Goal: Check status: Check status

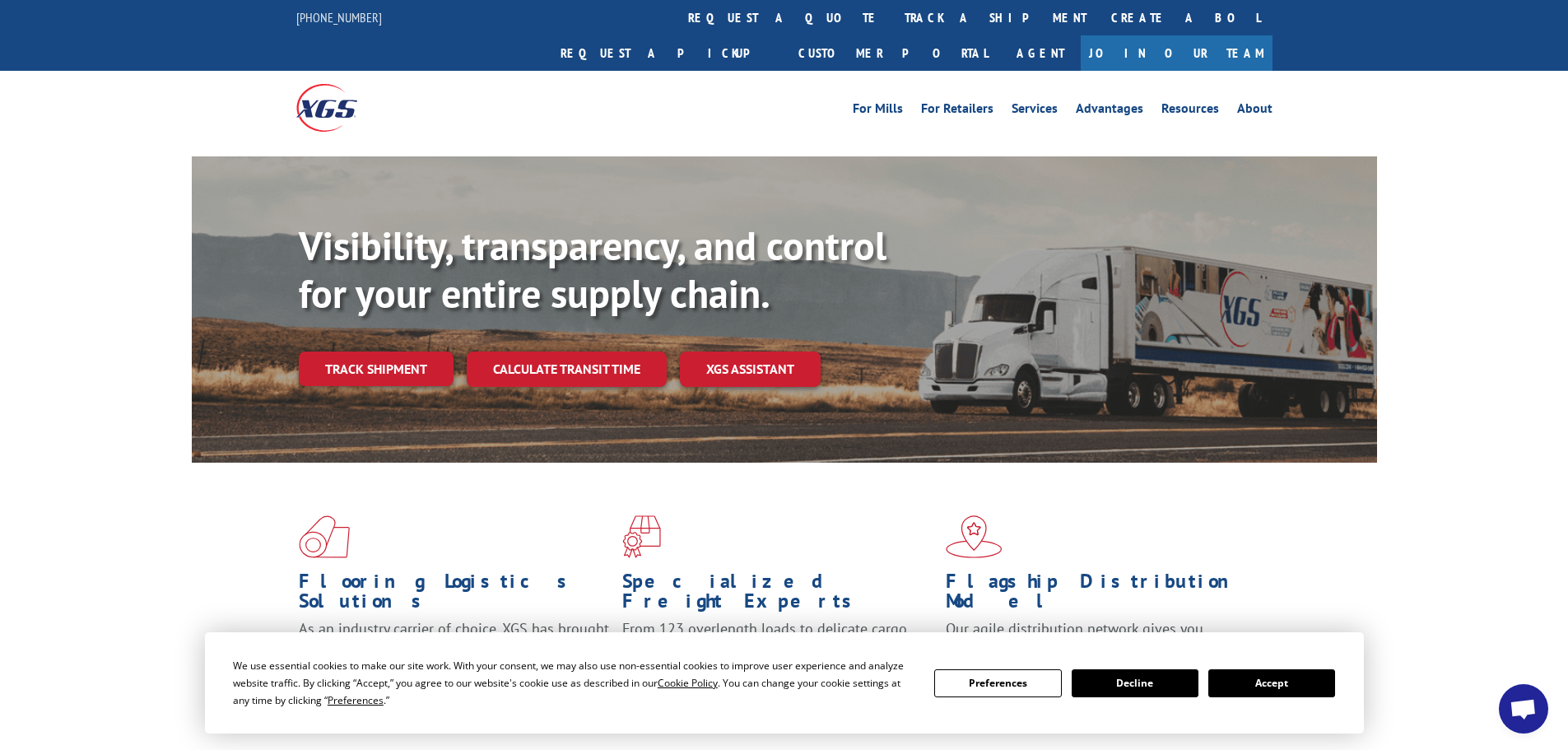
drag, startPoint x: 1282, startPoint y: 681, endPoint x: 1313, endPoint y: 691, distance: 32.6
click at [1284, 682] on button "Accept" at bounding box center [1272, 683] width 127 height 28
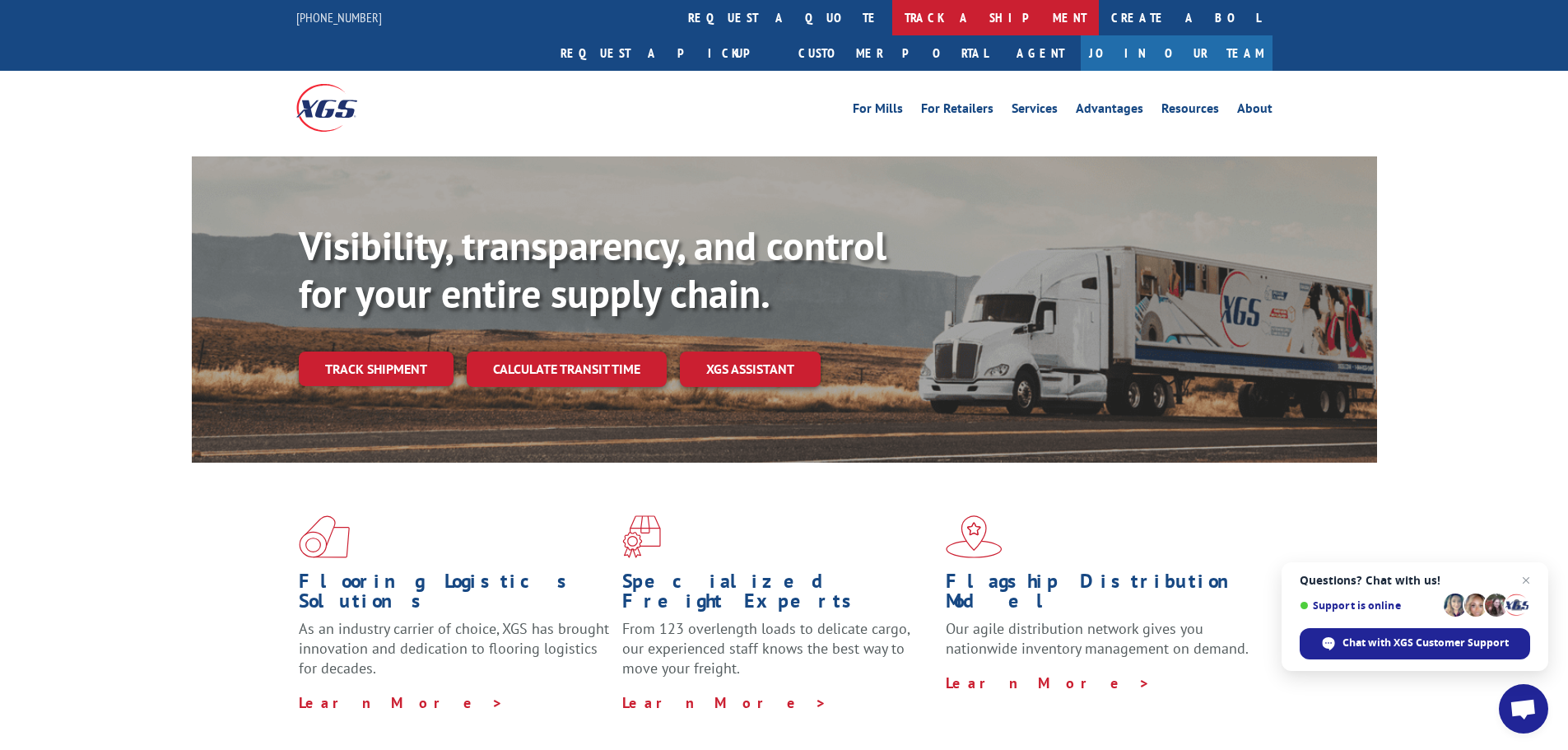
click at [893, 34] on link "track a shipment" at bounding box center [996, 18] width 207 height 35
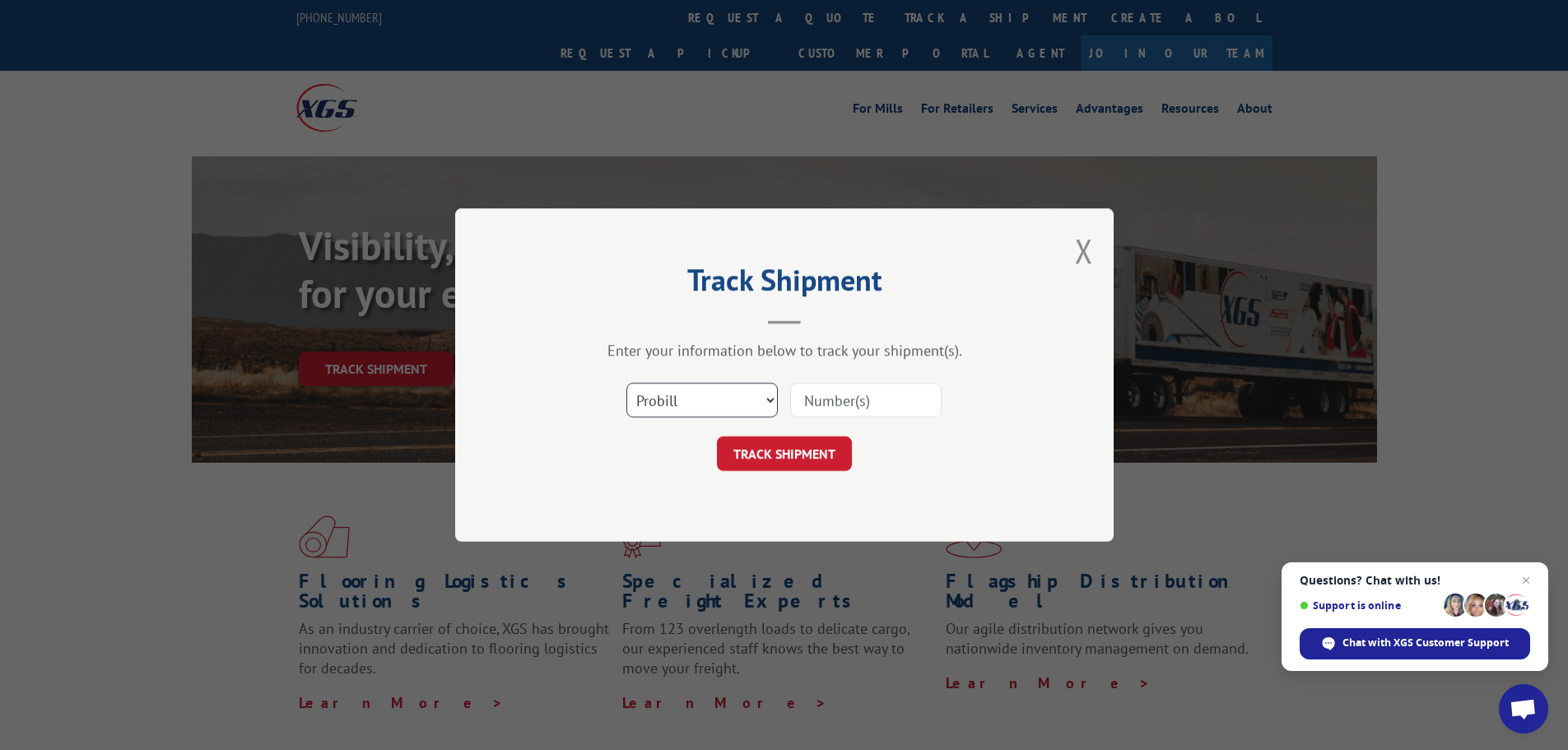
click at [776, 396] on select "Select category... Probill BOL PO" at bounding box center [702, 400] width 151 height 34
select select "bol"
click at [627, 383] on select "Select category... Probill BOL PO" at bounding box center [702, 400] width 151 height 34
click at [818, 409] on input at bounding box center [866, 400] width 151 height 34
paste input "5120822"
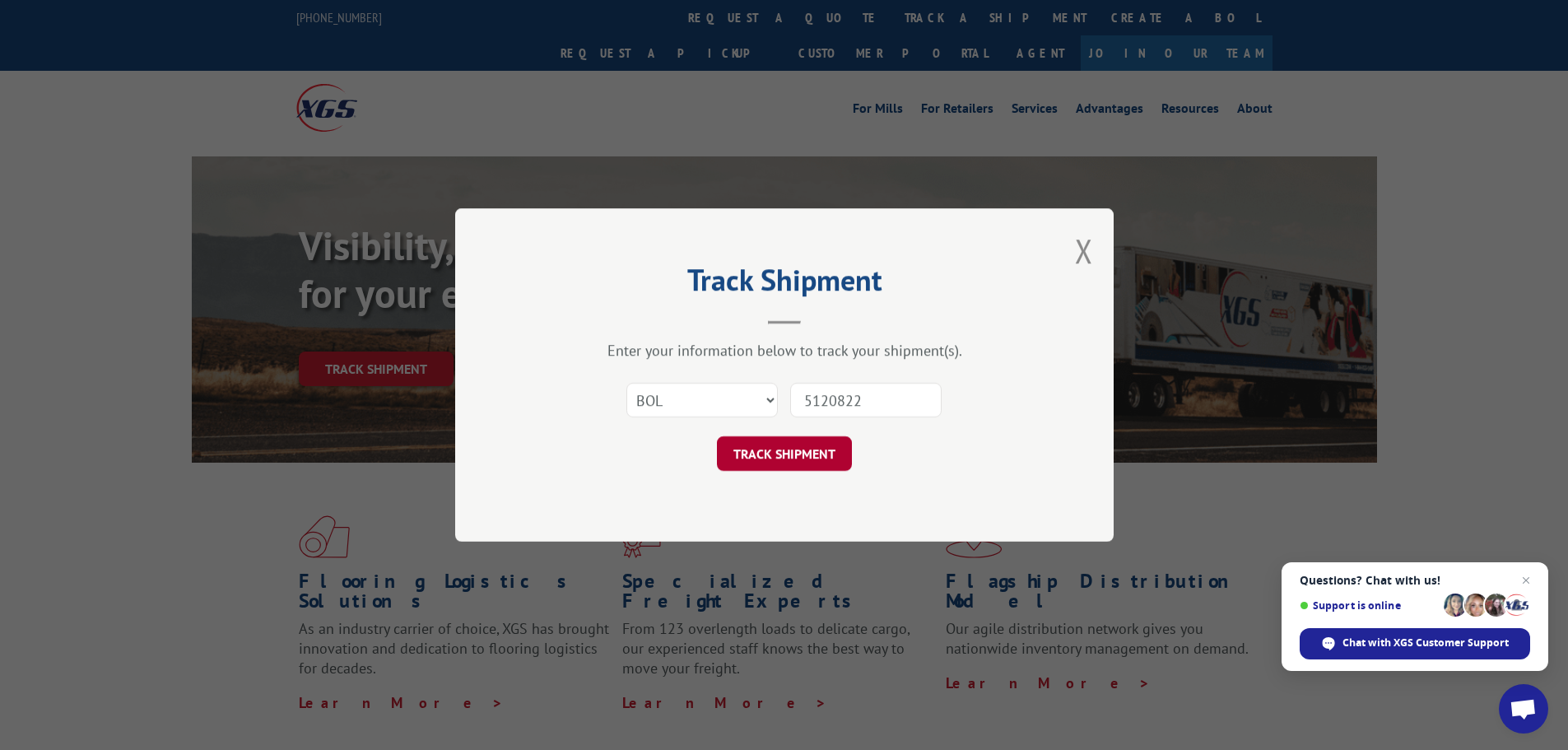
type input "5120822"
click at [777, 448] on button "TRACK SHIPMENT" at bounding box center [784, 454] width 135 height 34
